Goal: Task Accomplishment & Management: Manage account settings

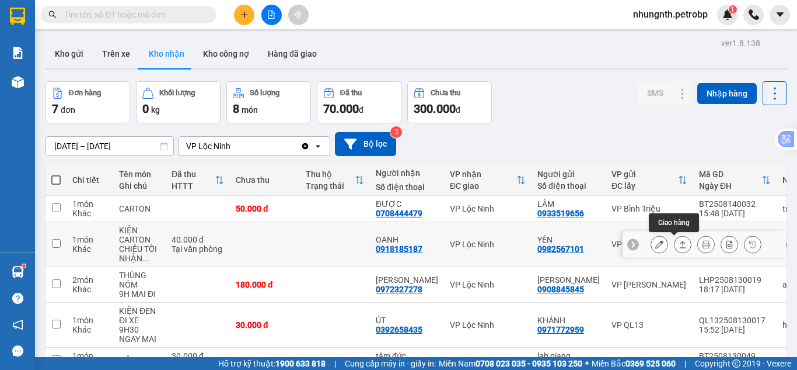
click at [656, 245] on icon at bounding box center [660, 244] width 8 height 8
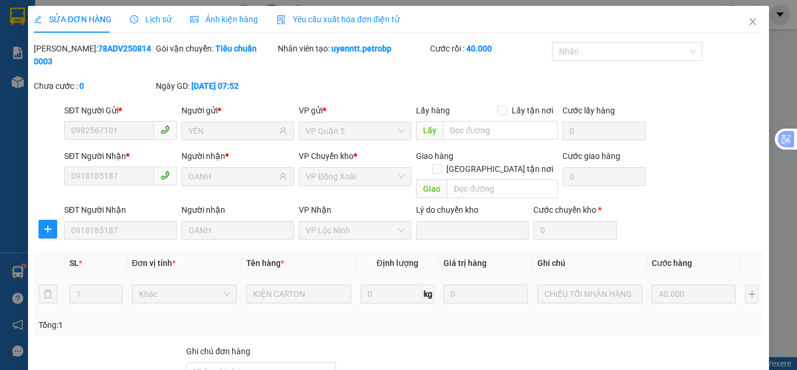
type input "0982567101"
type input "YẾN"
type input "0918185187"
type input "OANH"
type input "40.000"
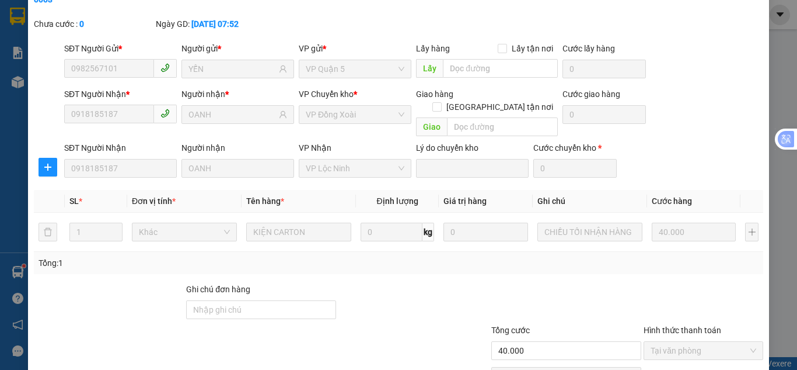
scroll to position [104, 0]
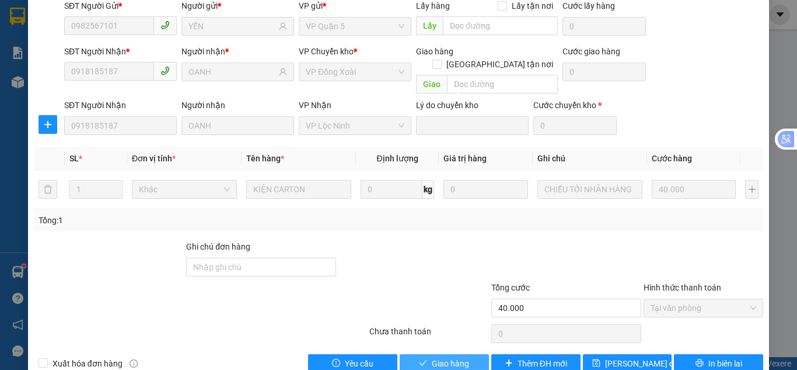
click at [449, 357] on span "Giao hàng" at bounding box center [450, 363] width 37 height 13
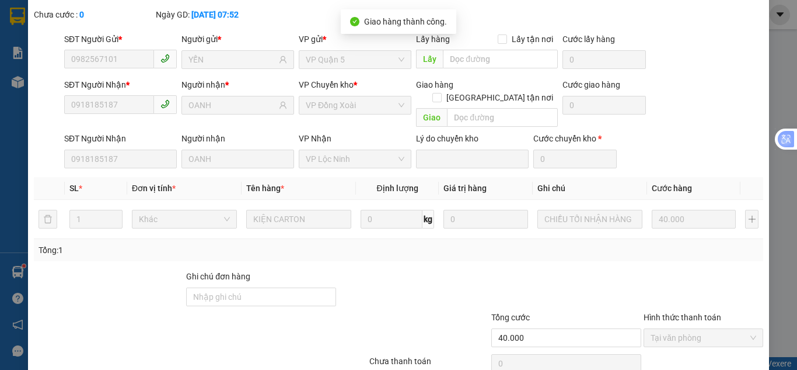
scroll to position [0, 0]
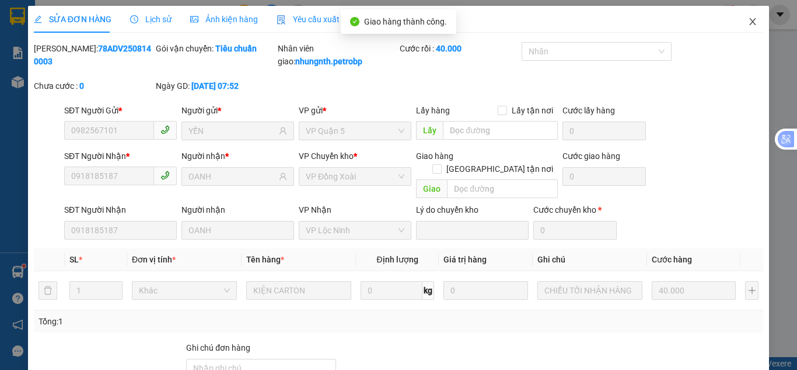
click at [748, 20] on icon "close" at bounding box center [752, 21] width 9 height 9
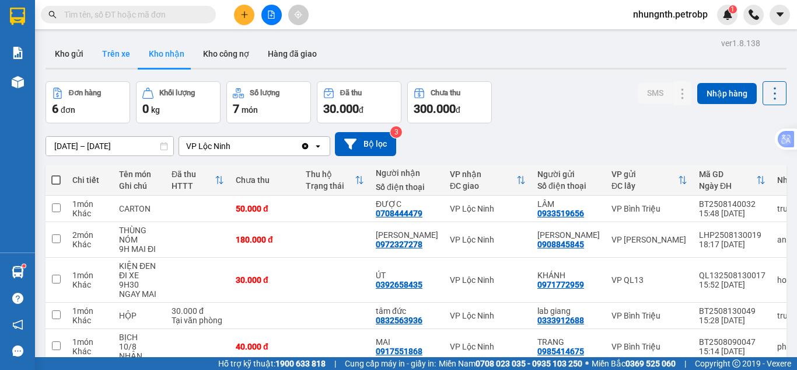
click at [118, 44] on button "Trên xe" at bounding box center [116, 54] width 47 height 28
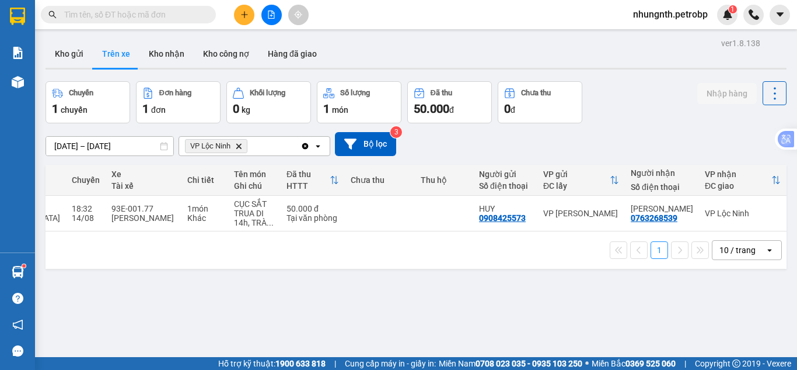
scroll to position [0, 172]
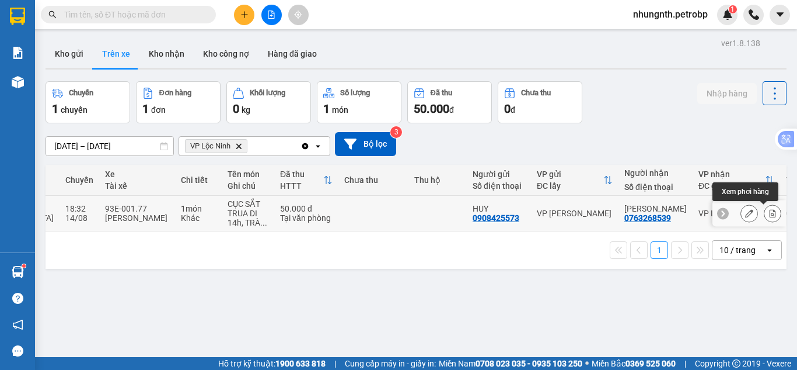
click at [770, 211] on icon at bounding box center [773, 213] width 6 height 8
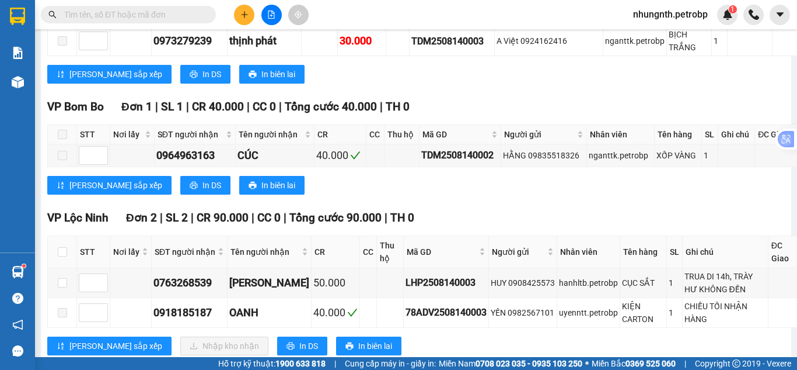
scroll to position [876, 0]
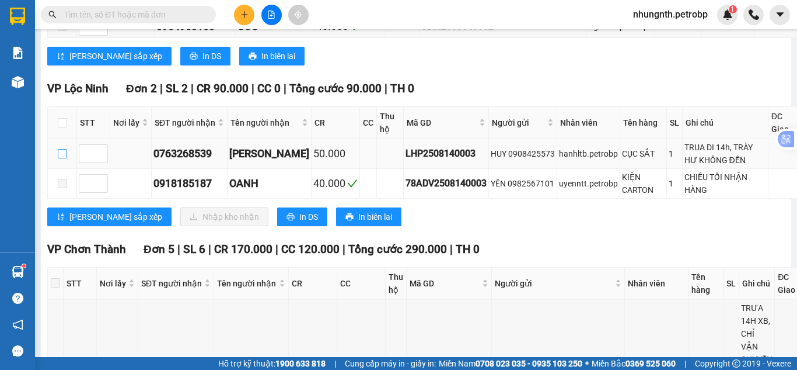
click at [62, 158] on input "checkbox" at bounding box center [62, 153] width 9 height 9
checkbox input "true"
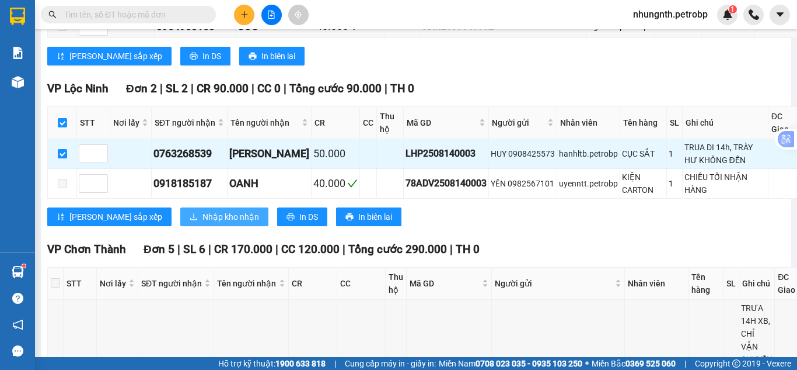
click at [203, 223] on span "Nhập kho nhận" at bounding box center [231, 216] width 57 height 13
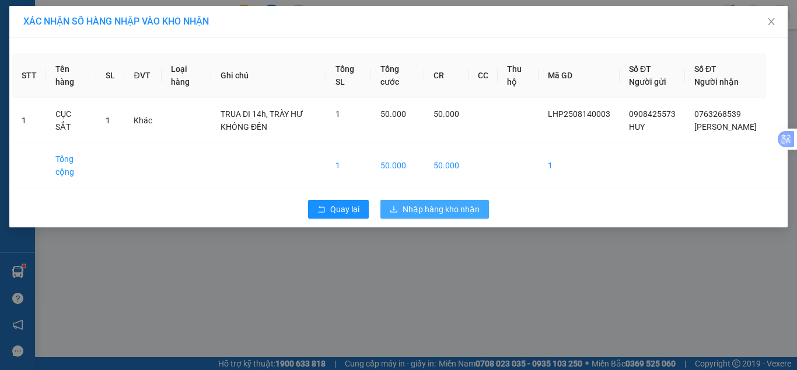
click at [398, 216] on button "Nhập hàng kho nhận" at bounding box center [435, 209] width 109 height 19
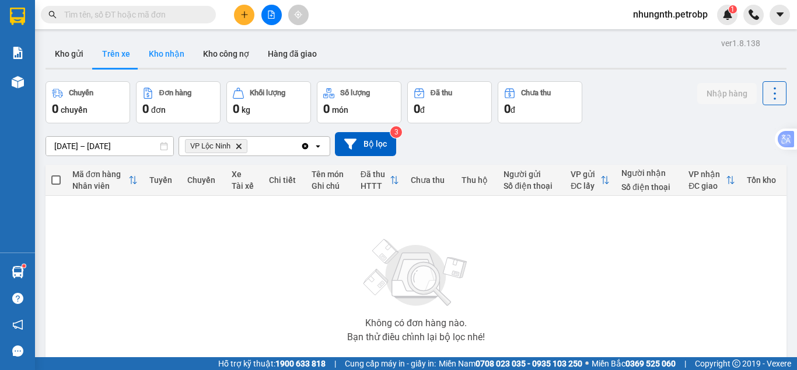
click at [150, 48] on button "Kho nhận" at bounding box center [167, 54] width 54 height 28
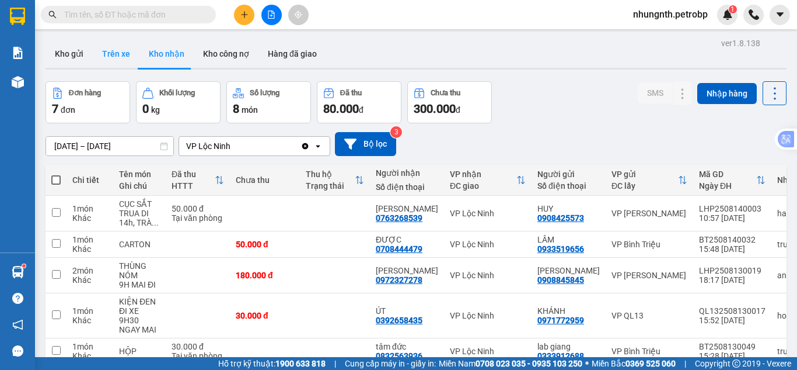
click at [107, 50] on button "Trên xe" at bounding box center [116, 54] width 47 height 28
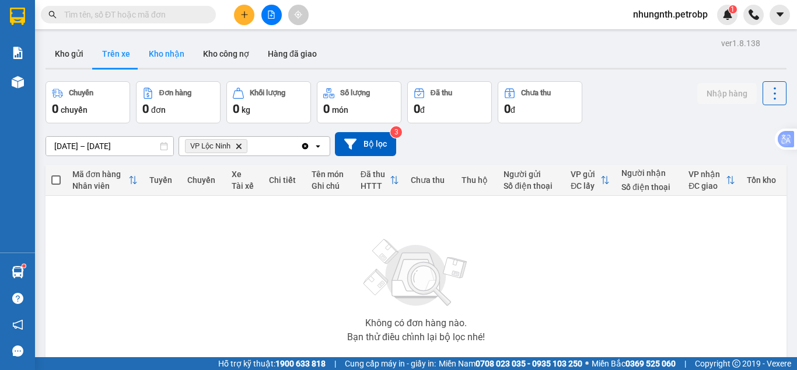
click at [157, 51] on button "Kho nhận" at bounding box center [167, 54] width 54 height 28
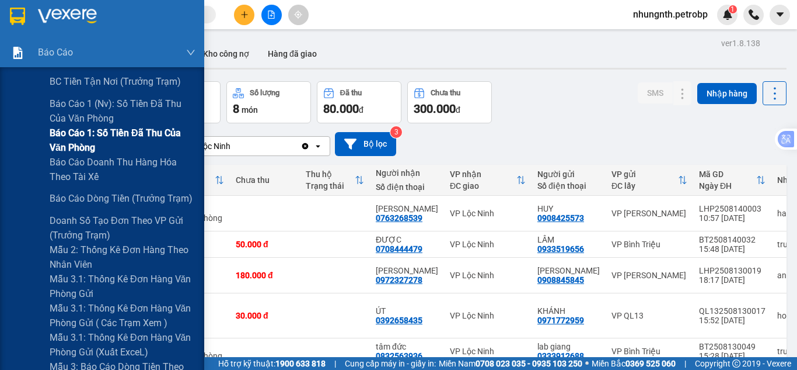
click at [93, 137] on span "Báo cáo 1: Số tiền đã thu của văn phòng" at bounding box center [123, 140] width 146 height 29
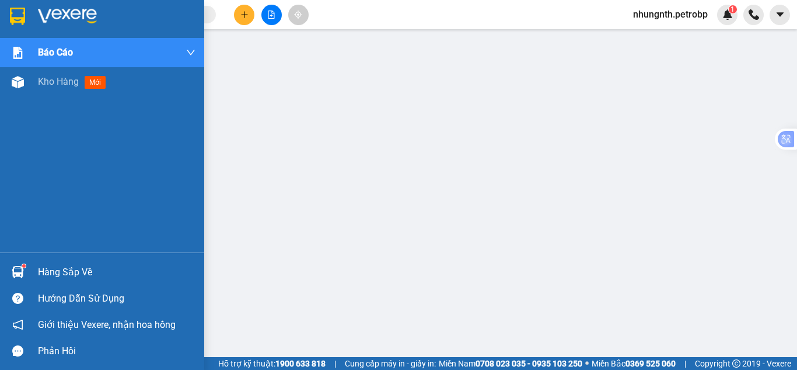
drag, startPoint x: 48, startPoint y: 82, endPoint x: 71, endPoint y: 1, distance: 84.1
click at [49, 82] on span "Kho hàng" at bounding box center [58, 81] width 41 height 11
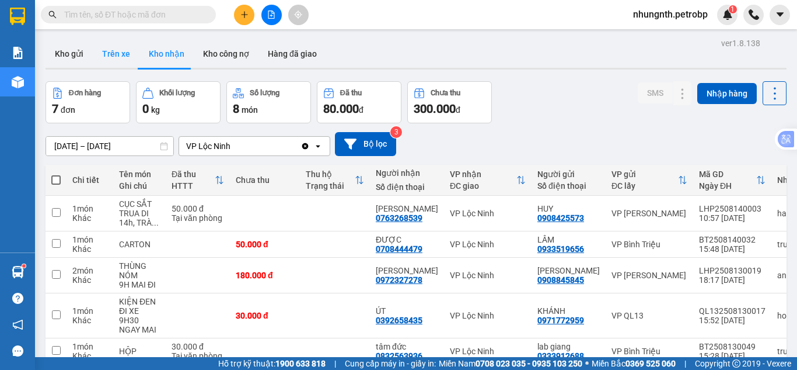
click at [124, 57] on button "Trên xe" at bounding box center [116, 54] width 47 height 28
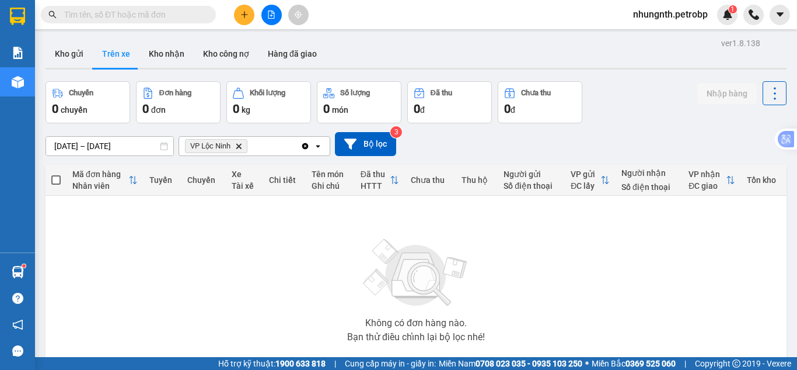
click at [672, 16] on span "nhungnth.petrobp" at bounding box center [670, 14] width 93 height 15
click at [663, 37] on span "Đăng xuất" at bounding box center [674, 36] width 71 height 13
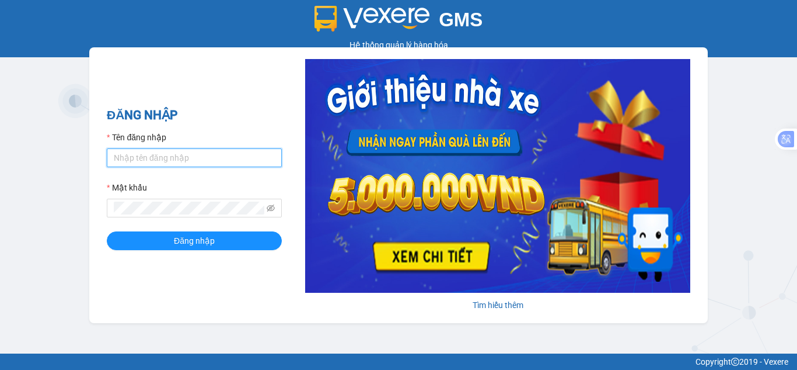
click at [183, 160] on input "Tên đăng nhập" at bounding box center [194, 157] width 175 height 19
type input "hant.petrobp"
drag, startPoint x: 190, startPoint y: 165, endPoint x: 205, endPoint y: 162, distance: 15.5
click at [191, 164] on input "hant.petrobp" at bounding box center [194, 157] width 175 height 19
click at [277, 161] on input "hant.petrobp" at bounding box center [194, 157] width 175 height 19
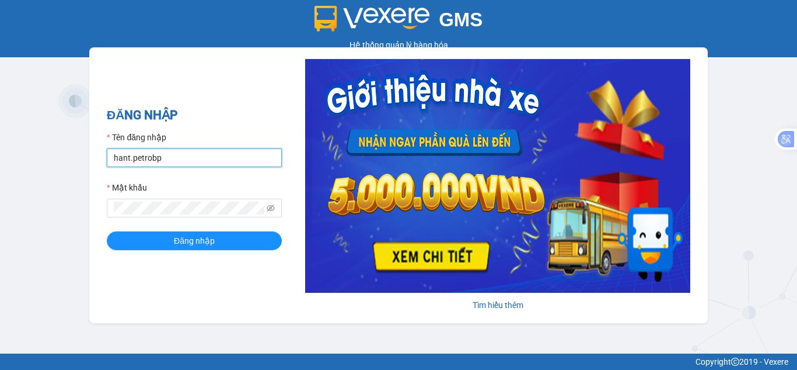
click at [277, 161] on input "hant.petrobp" at bounding box center [194, 157] width 175 height 19
click at [276, 161] on input "hant.petrobp" at bounding box center [194, 157] width 175 height 19
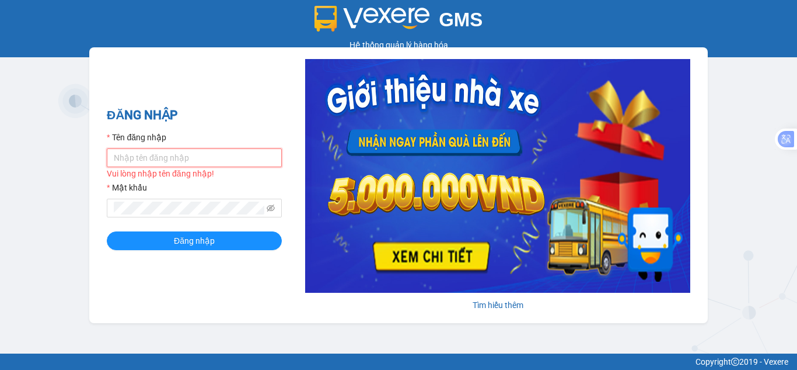
click at [257, 161] on input "Tên đăng nhập" at bounding box center [194, 157] width 175 height 19
type input "hanvng.petrobp"
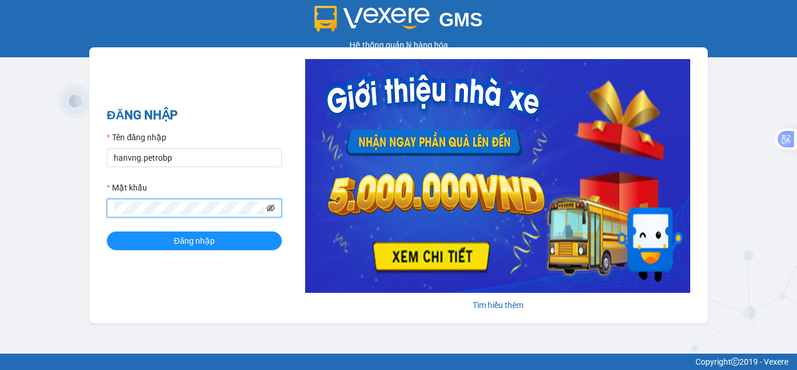
click at [274, 209] on span at bounding box center [194, 207] width 175 height 19
click at [274, 207] on icon "eye-invisible" at bounding box center [271, 207] width 8 height 7
click at [107, 231] on button "Đăng nhập" at bounding box center [194, 240] width 175 height 19
